Goal: Transaction & Acquisition: Purchase product/service

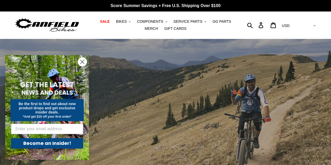
click at [83, 64] on circle "Close dialog" at bounding box center [82, 62] width 9 height 9
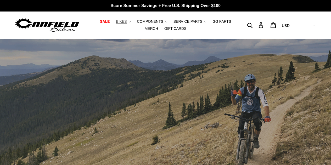
click at [121, 19] on button "BIKES .cls-1{fill:#231f20}" at bounding box center [123, 21] width 20 height 7
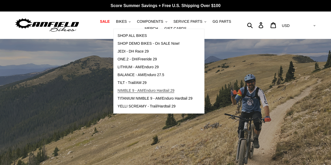
click at [152, 91] on span "NIMBLE 9 - AM/Enduro Hardtail 29" at bounding box center [145, 90] width 57 height 4
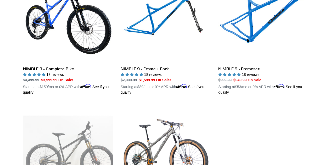
scroll to position [180, 0]
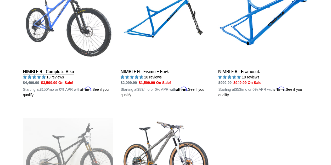
click at [97, 24] on link "NIMBLE 9 - Complete Bike" at bounding box center [68, 36] width 90 height 122
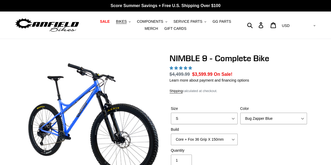
select select "highest-rating"
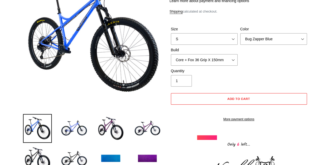
scroll to position [94, 0]
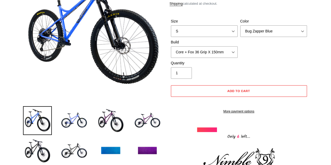
drag, startPoint x: 333, startPoint y: 5, endPoint x: 333, endPoint y: 15, distance: 9.9
click at [192, 31] on select "S M L XL" at bounding box center [204, 31] width 67 height 12
select select "M"
click at [171, 25] on select "S M L XL" at bounding box center [204, 31] width 67 height 12
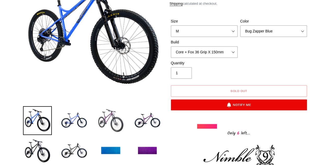
click at [113, 119] on img at bounding box center [110, 120] width 29 height 29
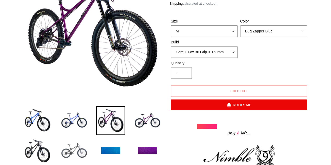
click at [65, 157] on img at bounding box center [74, 151] width 29 height 29
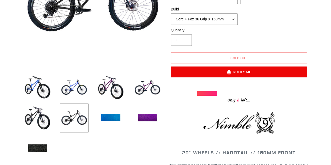
scroll to position [144, 0]
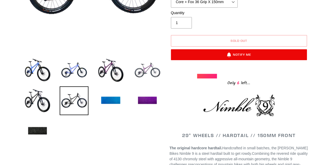
click at [151, 68] on img at bounding box center [147, 70] width 29 height 29
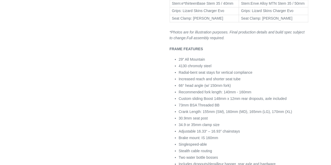
scroll to position [477, 0]
